Goal: Task Accomplishment & Management: Use online tool/utility

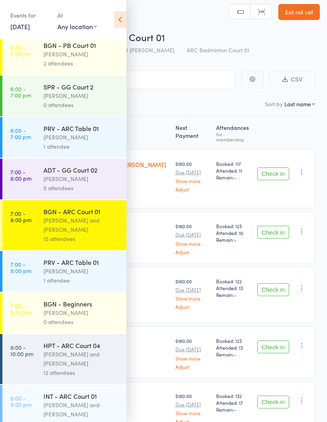
scroll to position [467, 0]
click at [27, 240] on link "7:00 - 8:00 pm BGN - ARC Court 01 [PERSON_NAME] and [PERSON_NAME] 15 attendees" at bounding box center [64, 225] width 124 height 50
click at [120, 20] on icon at bounding box center [120, 19] width 12 height 17
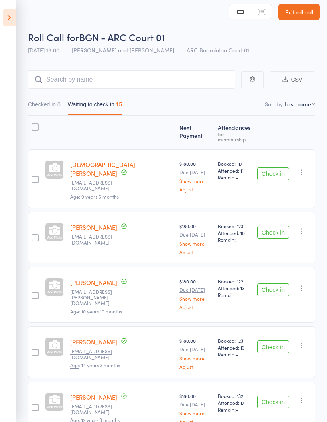
click at [281, 167] on button "Check in" at bounding box center [274, 173] width 32 height 13
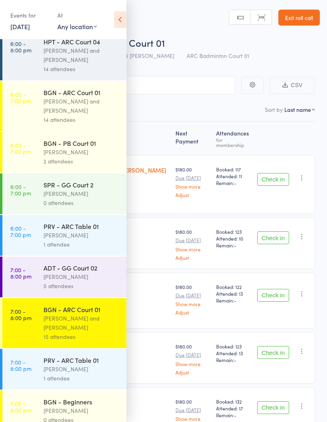
scroll to position [373, 0]
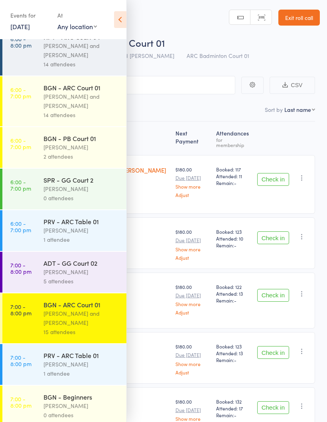
click at [79, 327] on div "[PERSON_NAME] and [PERSON_NAME]" at bounding box center [82, 318] width 76 height 18
click at [124, 21] on icon at bounding box center [120, 19] width 12 height 17
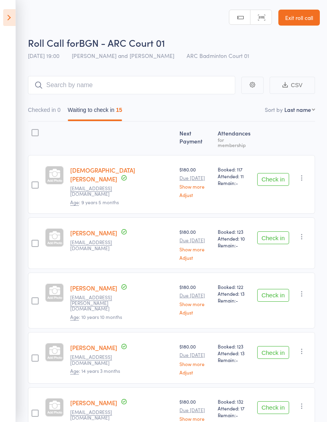
click at [277, 173] on button "Check in" at bounding box center [274, 179] width 32 height 13
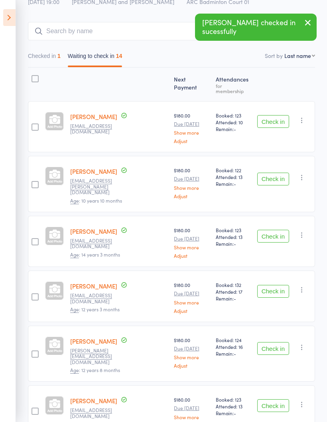
scroll to position [57, 0]
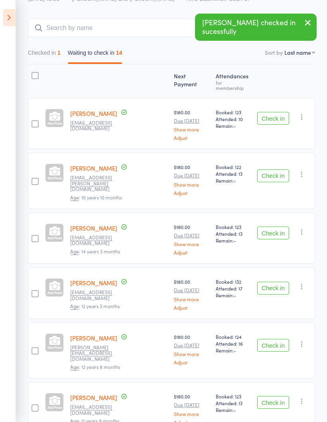
click at [271, 169] on button "Check in" at bounding box center [274, 175] width 32 height 13
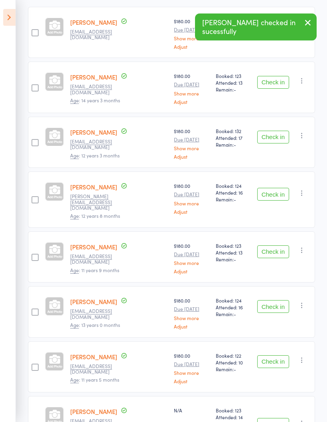
scroll to position [149, 0]
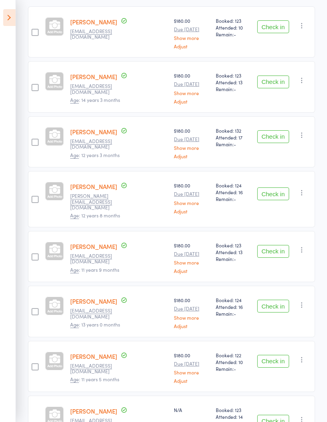
click at [282, 131] on button "Check in" at bounding box center [274, 136] width 32 height 13
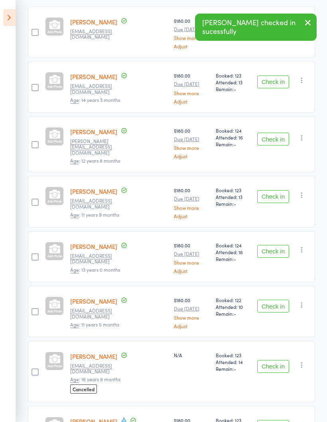
click at [277, 133] on button "Check in" at bounding box center [274, 139] width 32 height 13
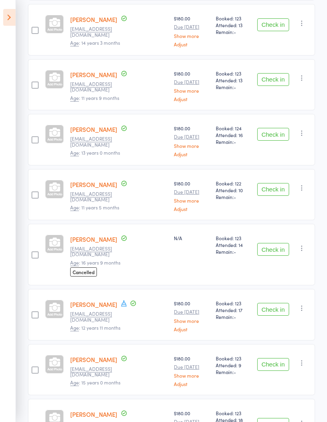
scroll to position [206, 0]
click at [279, 130] on button "Check in" at bounding box center [274, 133] width 32 height 13
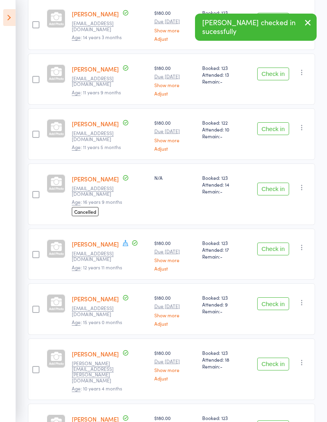
click at [281, 130] on button "Check in" at bounding box center [274, 128] width 32 height 13
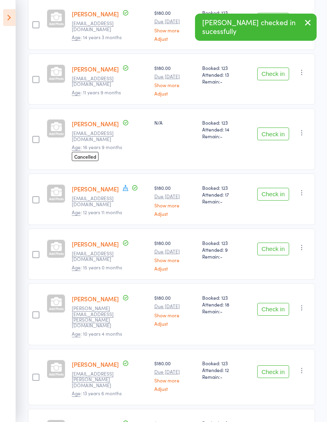
click at [280, 132] on button "Check in" at bounding box center [274, 133] width 32 height 13
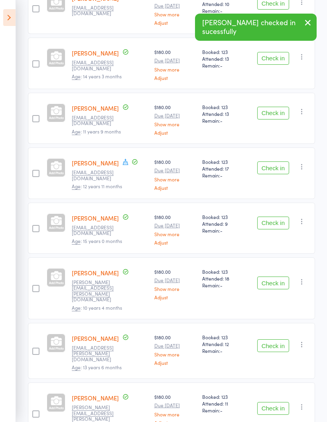
click at [277, 167] on button "Check in" at bounding box center [274, 167] width 32 height 13
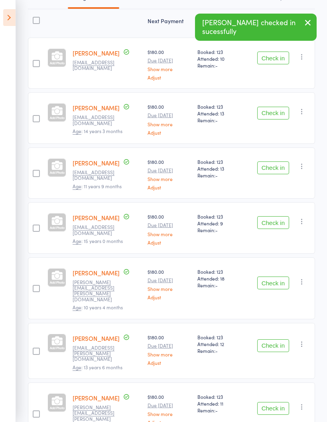
scroll to position [144, 0]
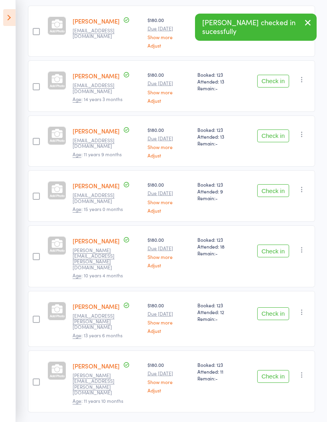
click at [275, 190] on button "Check in" at bounding box center [274, 190] width 32 height 13
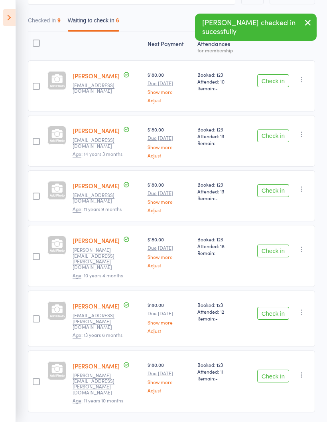
click at [278, 246] on button "Check in" at bounding box center [274, 250] width 32 height 13
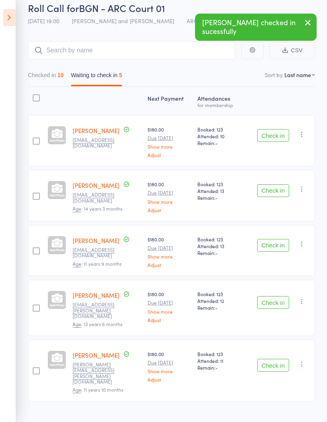
click at [278, 301] on button "Check in" at bounding box center [274, 302] width 32 height 13
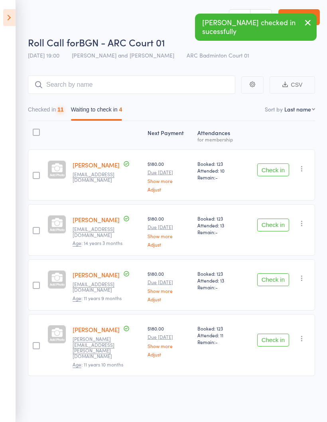
scroll to position [6, 0]
click at [277, 333] on button "Check in" at bounding box center [274, 339] width 32 height 13
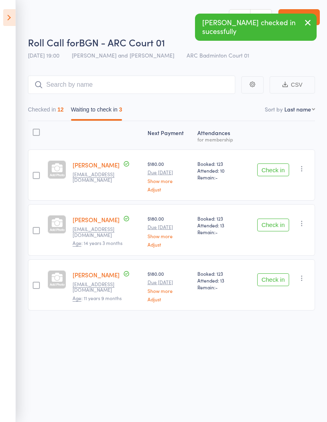
click at [301, 167] on icon "button" at bounding box center [302, 168] width 8 height 8
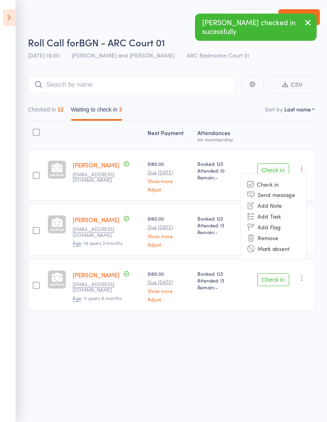
click at [284, 244] on li "Mark absent" at bounding box center [274, 248] width 66 height 11
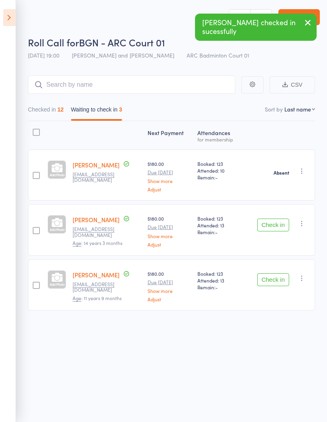
click at [303, 221] on icon "button" at bounding box center [302, 223] width 8 height 8
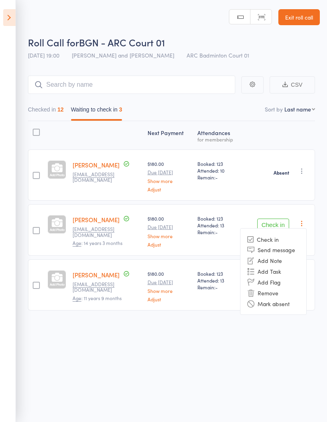
click at [288, 299] on li "Mark absent" at bounding box center [274, 303] width 66 height 11
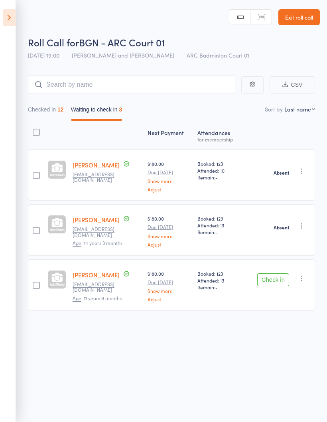
click at [304, 274] on icon "button" at bounding box center [302, 278] width 8 height 8
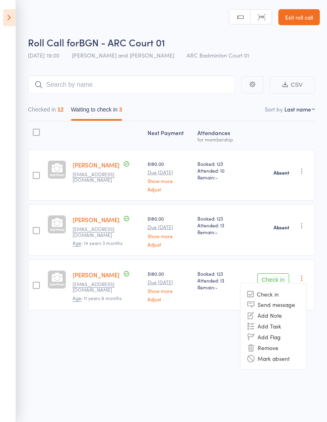
click at [286, 353] on li "Mark absent" at bounding box center [274, 358] width 66 height 11
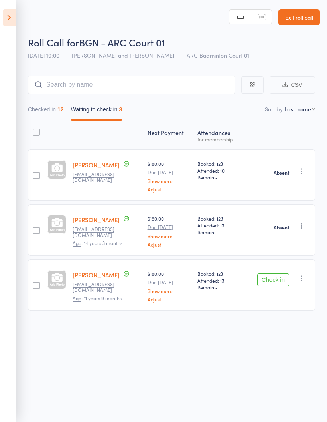
click at [40, 103] on button "Checked in 12" at bounding box center [46, 111] width 36 height 18
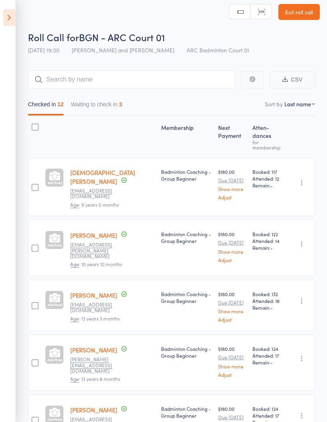
scroll to position [2, 0]
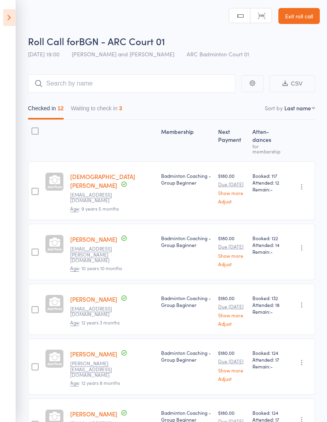
click at [305, 244] on icon "button" at bounding box center [302, 248] width 8 height 8
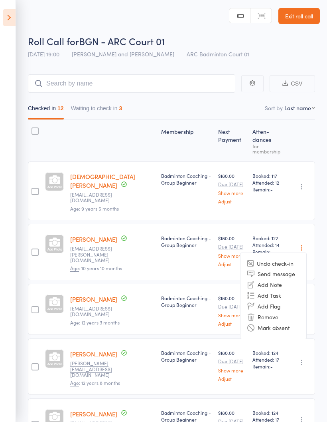
click at [283, 322] on li "Mark absent" at bounding box center [274, 327] width 66 height 11
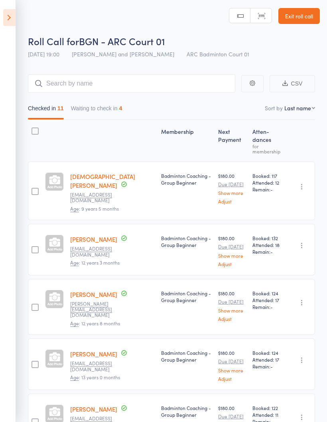
click at [7, 22] on icon at bounding box center [9, 17] width 12 height 17
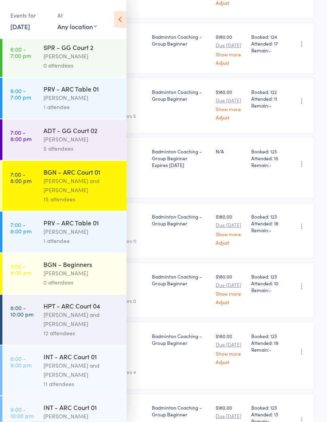
scroll to position [344, 0]
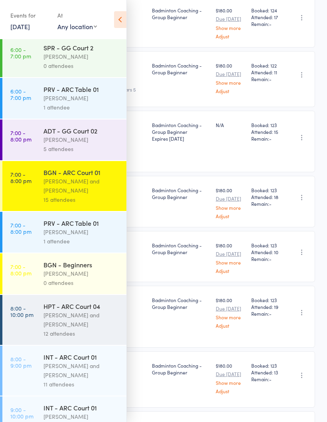
click at [34, 250] on link "7:00 - 8:00 pm PRV - ARC Table 01 [PERSON_NAME] 1 attendee" at bounding box center [64, 232] width 124 height 41
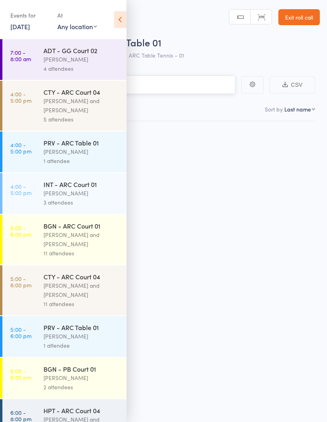
scroll to position [6, 0]
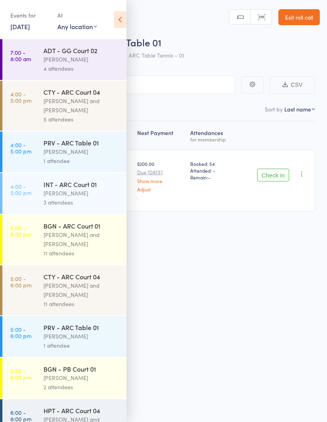
click at [117, 23] on icon at bounding box center [120, 19] width 12 height 17
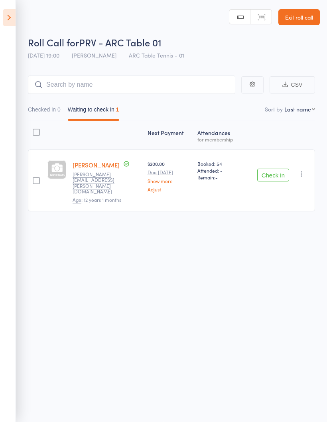
click at [277, 168] on button "Check in" at bounding box center [274, 174] width 32 height 13
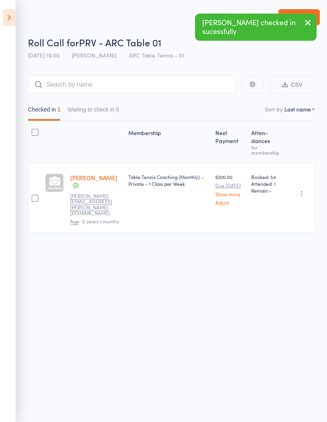
click at [14, 22] on icon at bounding box center [9, 17] width 12 height 17
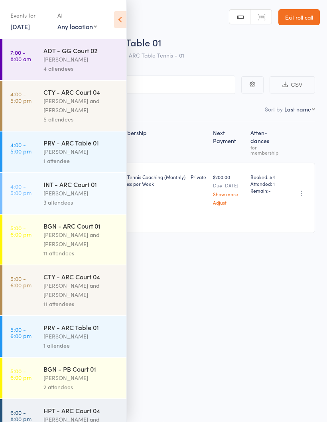
click at [120, 21] on icon at bounding box center [120, 19] width 12 height 17
